Goal: Task Accomplishment & Management: Manage account settings

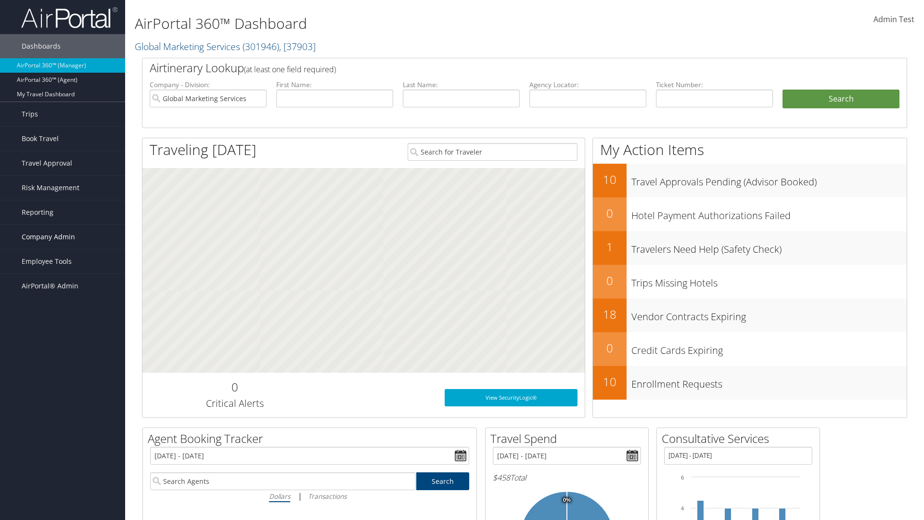
click at [63, 237] on span "Company Admin" at bounding box center [48, 237] width 53 height 24
click at [0, 0] on link "People" at bounding box center [0, 0] width 0 height 0
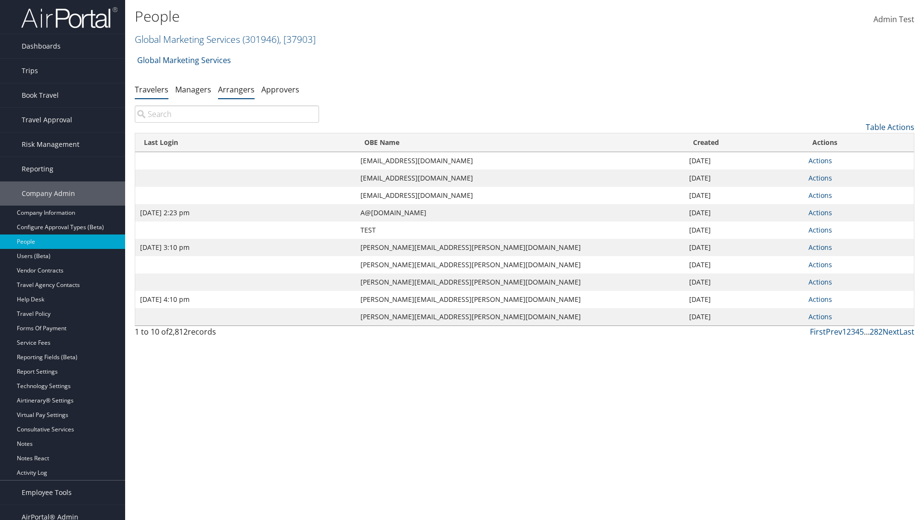
click at [236, 89] on link "Arrangers" at bounding box center [236, 89] width 37 height 11
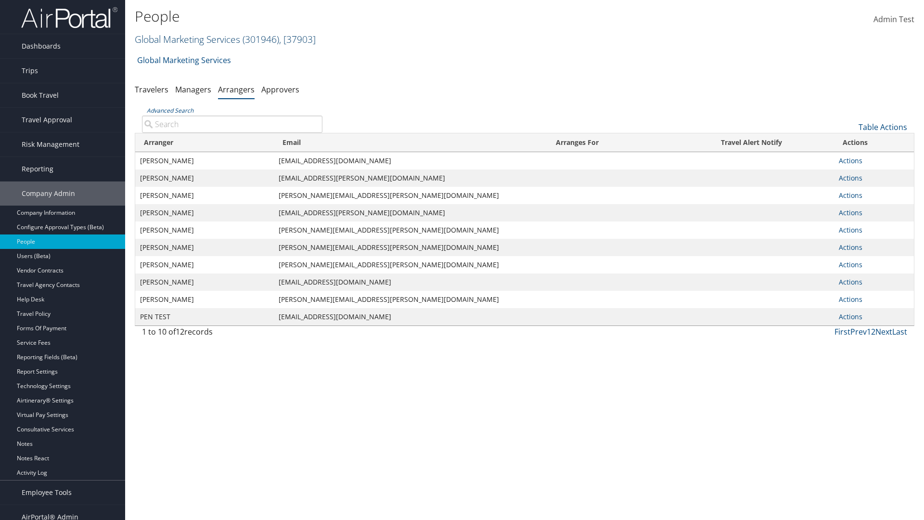
click at [186, 39] on link "Global Marketing Services ( 301946 ) , [ 37903 ]" at bounding box center [225, 39] width 181 height 13
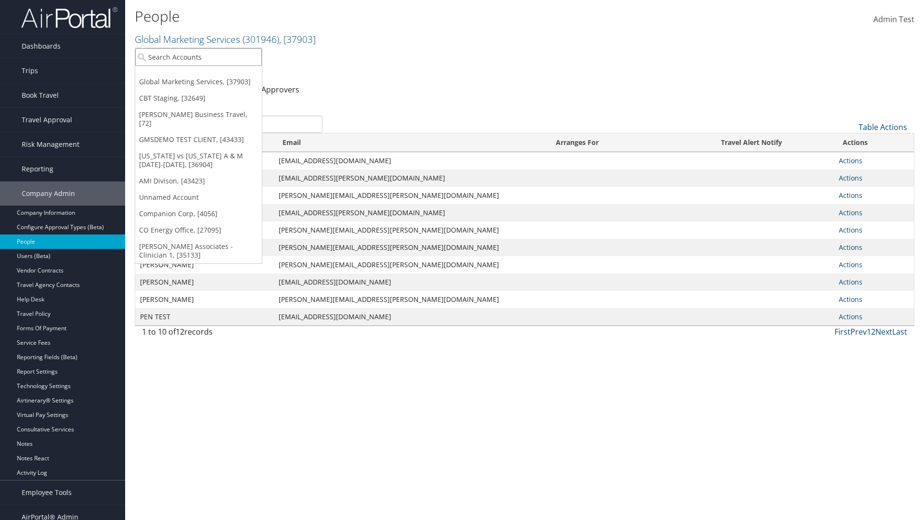
click at [198, 57] on input "search" at bounding box center [198, 57] width 127 height 18
type input "[PERSON_NAME] Business Travel"
click at [212, 75] on div "Christopherson Business Travel (C10001), [72]" at bounding box center [212, 74] width 164 height 9
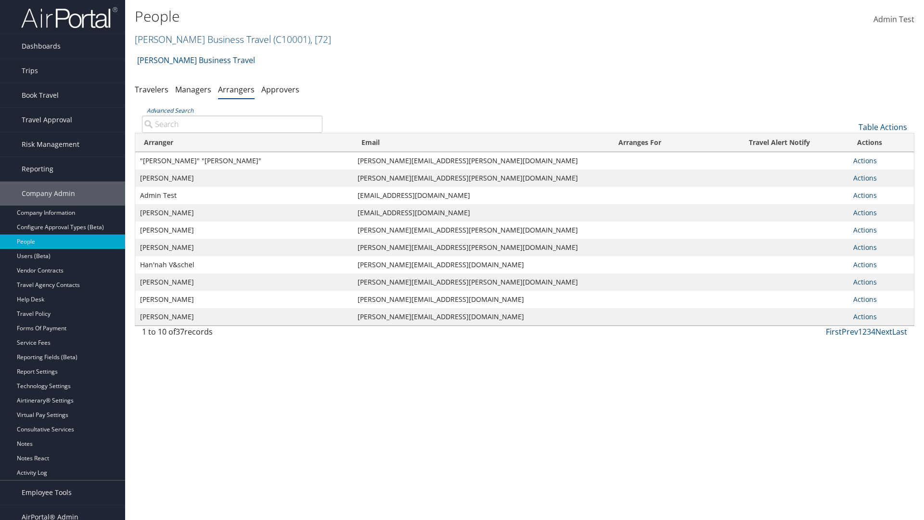
click at [232, 124] on input "Advanced Search" at bounding box center [232, 124] width 181 height 17
type input ""[PERSON_NAME]"
